Goal: Information Seeking & Learning: Understand process/instructions

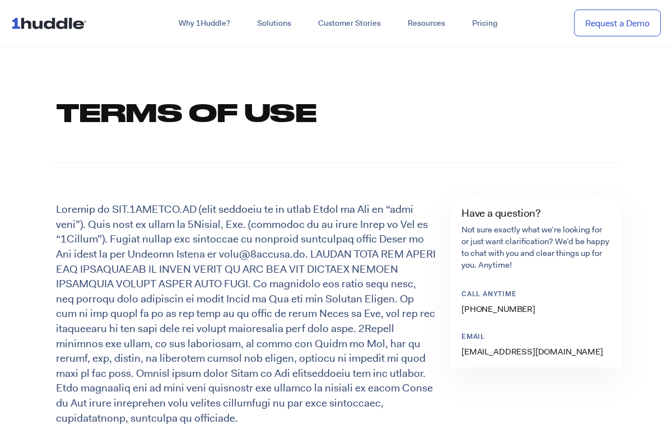
scroll to position [560, 0]
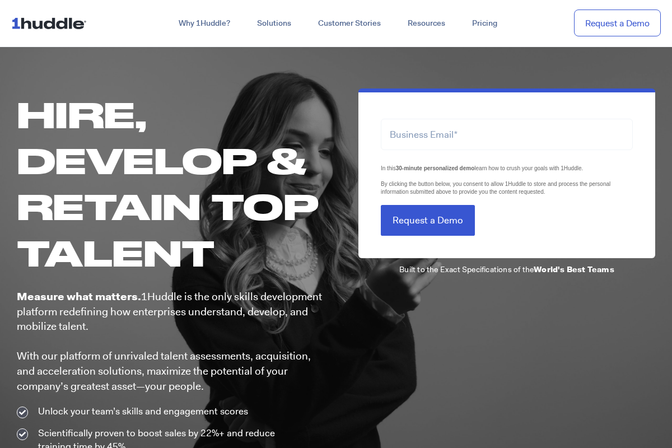
scroll to position [560, 0]
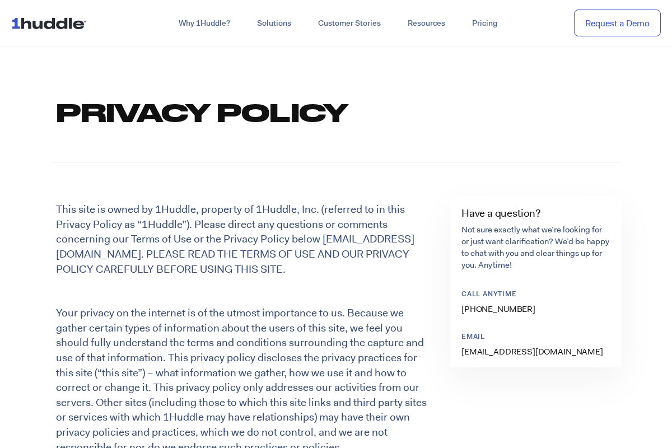
scroll to position [560, 0]
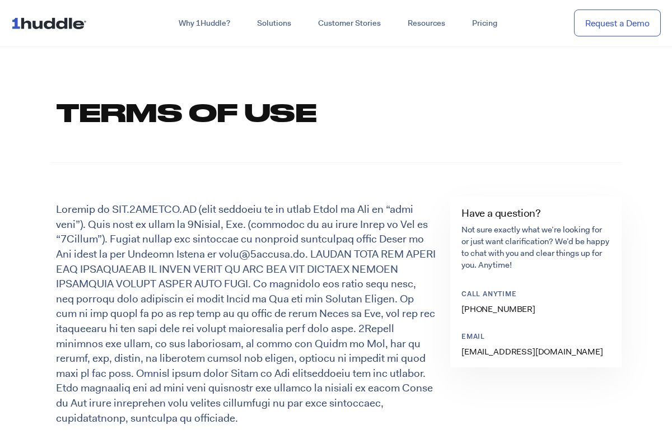
scroll to position [560, 0]
